Goal: Information Seeking & Learning: Check status

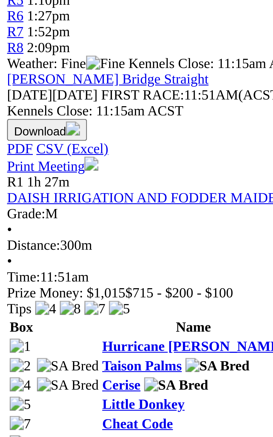
scroll to position [2, 0]
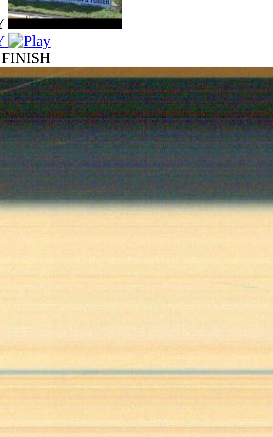
scroll to position [81, 0]
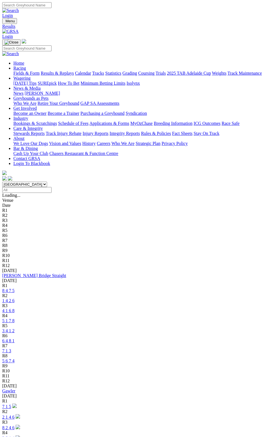
click at [14, 298] on link "1 4 2 6" at bounding box center [8, 300] width 12 height 5
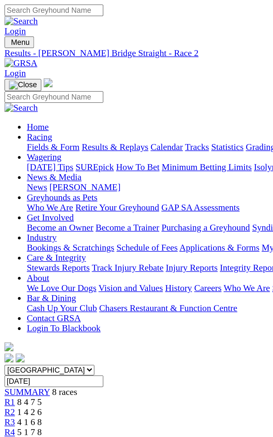
click at [8, 198] on link "R1" at bounding box center [4, 200] width 5 height 5
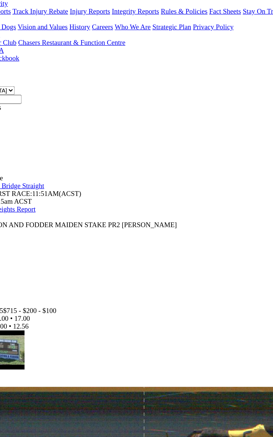
scroll to position [6, 0]
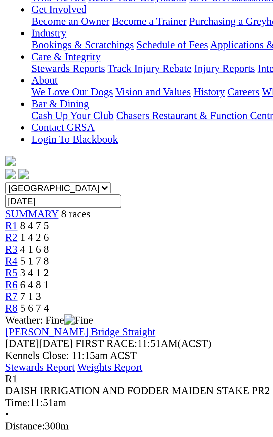
scroll to position [6, 0]
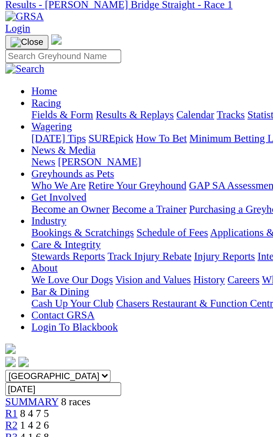
click at [47, 175] on select "South Australia New South Wales Northern Territory Queensland Tasmania Victoria…" at bounding box center [24, 177] width 45 height 5
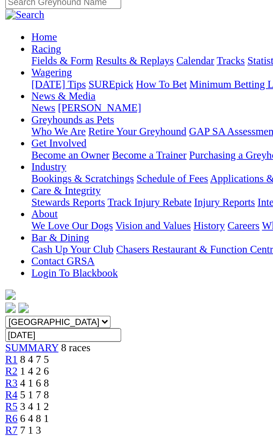
scroll to position [0, 0]
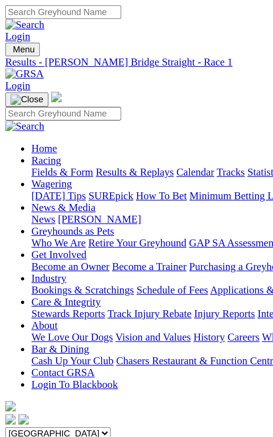
click at [69, 208] on div "R3 4 1 6 8" at bounding box center [136, 210] width 268 height 5
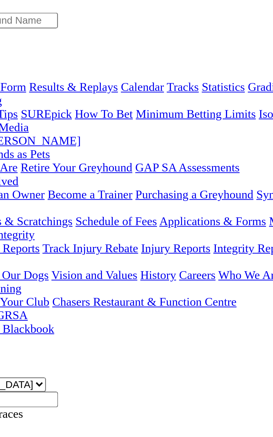
click at [8, 213] on span "R4" at bounding box center [4, 215] width 5 height 5
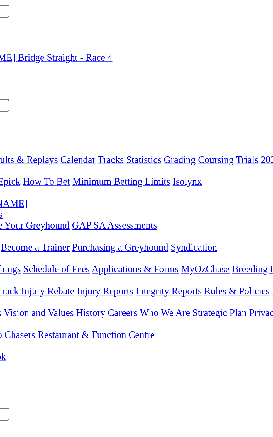
click at [8, 218] on link "R5" at bounding box center [4, 220] width 5 height 5
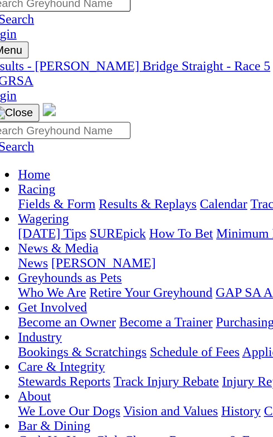
scroll to position [1, 0]
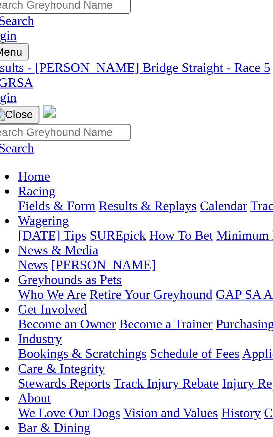
click at [58, 327] on div "Race Time: 4.49 • 0.00 • 16.91" at bounding box center [136, 329] width 268 height 5
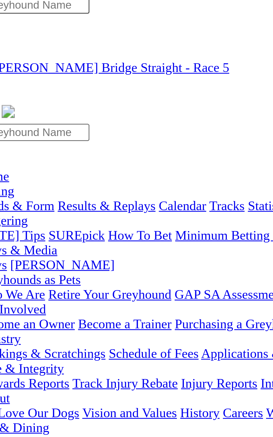
scroll to position [2, 0]
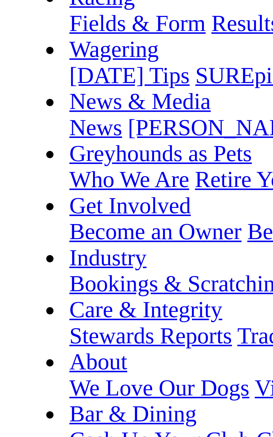
click at [42, 282] on td "Cabao Lapis" at bounding box center [39, 287] width 46 height 11
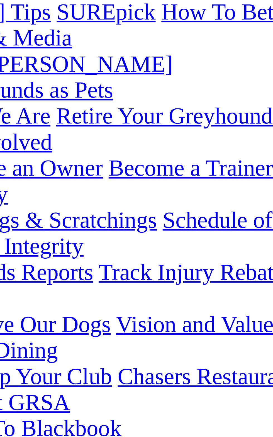
click at [12, 315] on td "2025" at bounding box center [7, 318] width 9 height 6
